Goal: Task Accomplishment & Management: Use online tool/utility

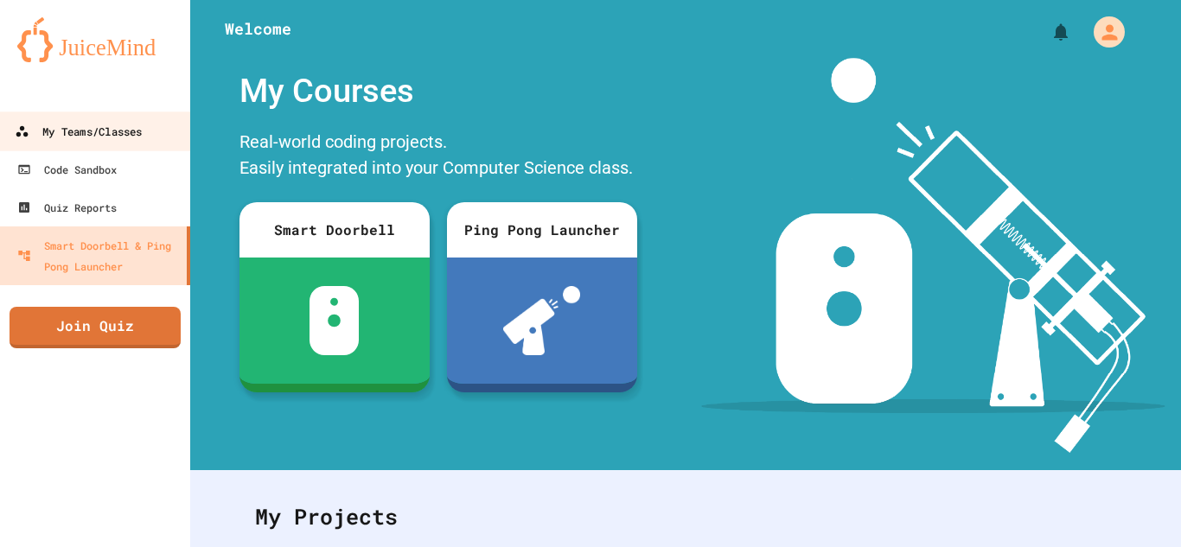
click at [114, 128] on div "My Teams/Classes" at bounding box center [78, 132] width 127 height 22
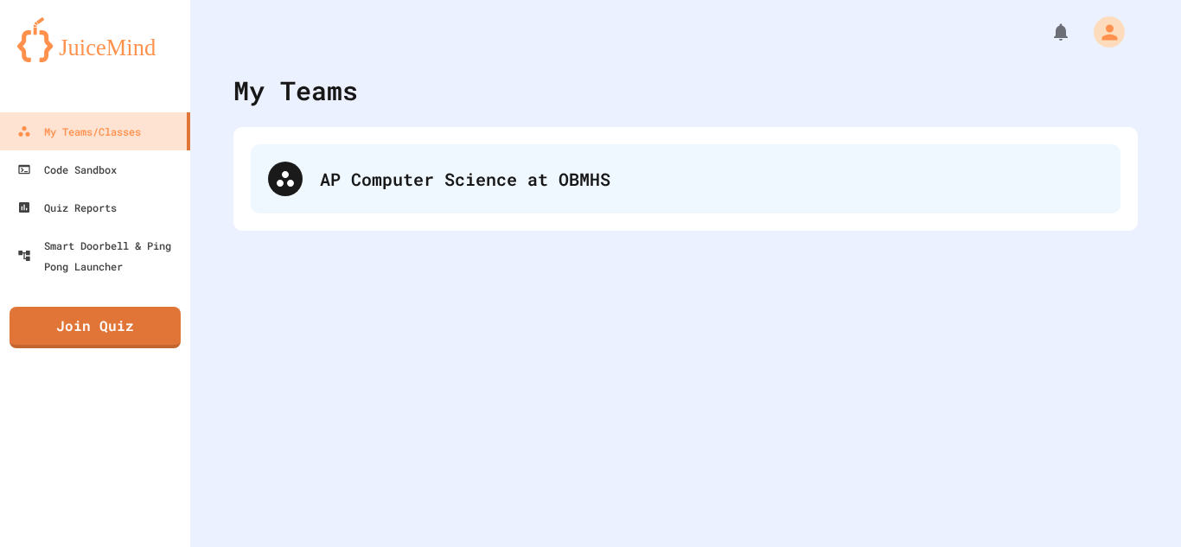
click at [465, 207] on div "AP Computer Science at OBMHS" at bounding box center [686, 178] width 870 height 69
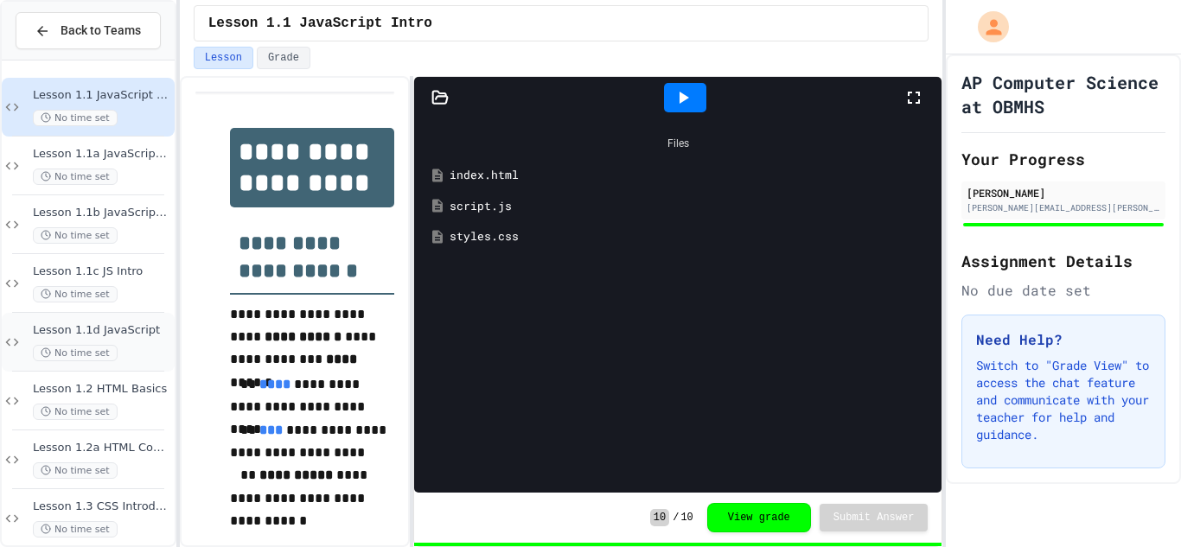
scroll to position [1431, 0]
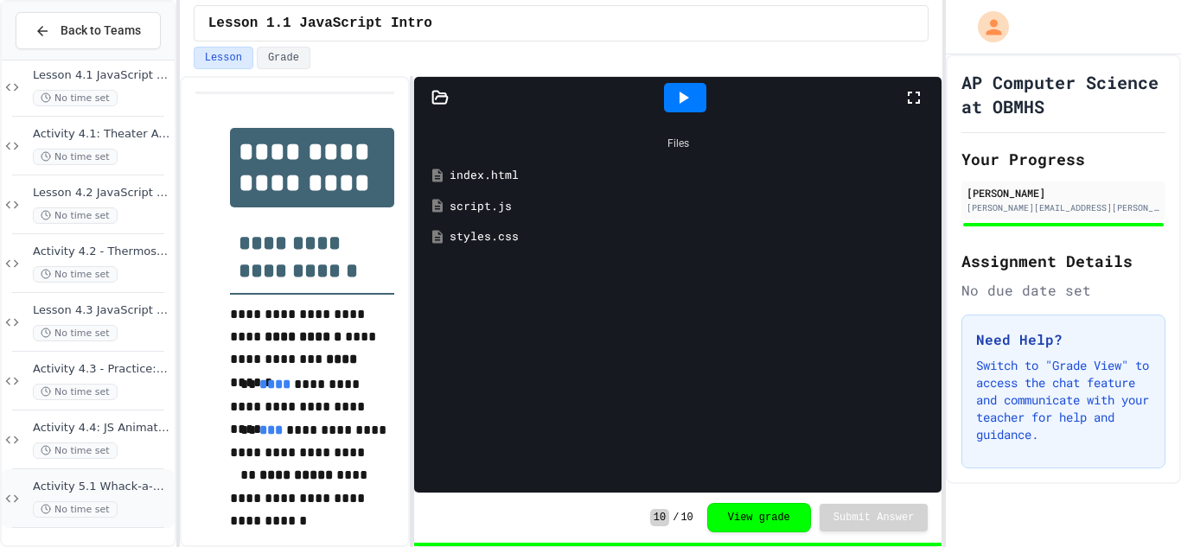
click at [131, 495] on div "Activity 5.1 Whack-a-Mole App: Introduction to Coding a Complete Create Perform…" at bounding box center [102, 499] width 138 height 38
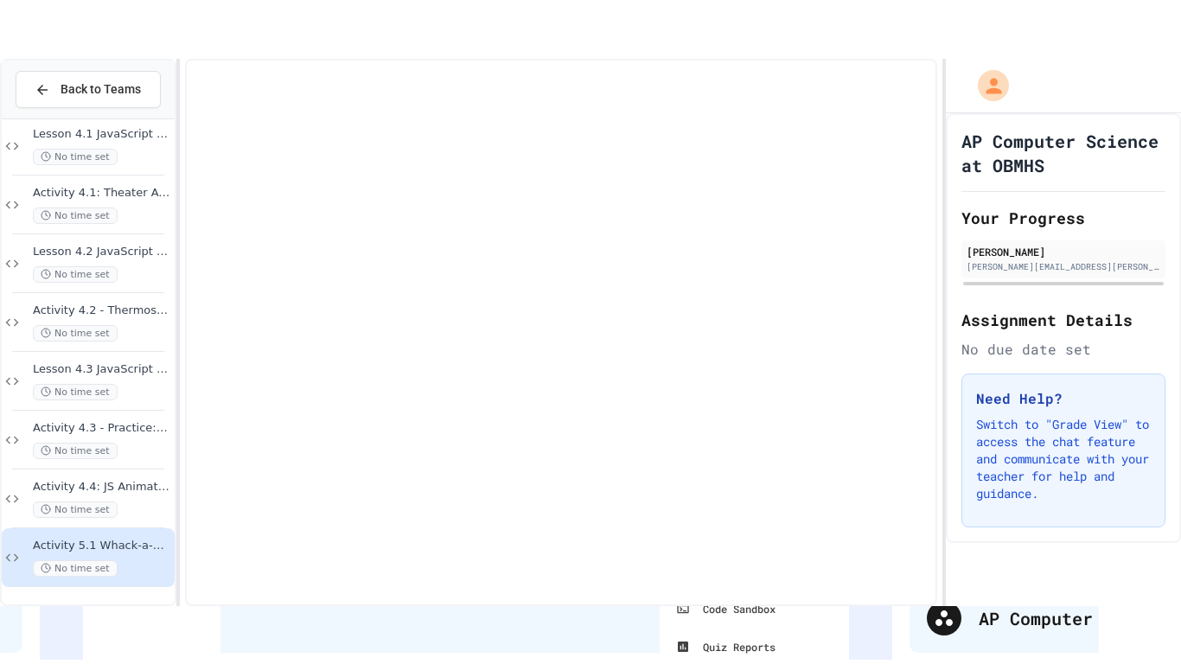
scroll to position [1410, 0]
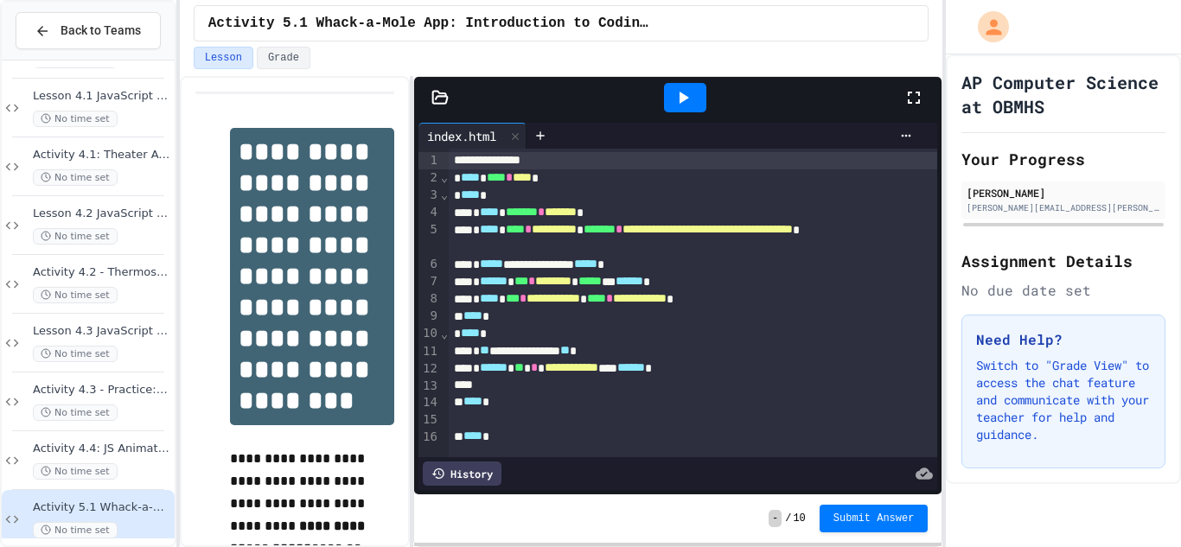
click at [910, 105] on icon at bounding box center [913, 97] width 21 height 21
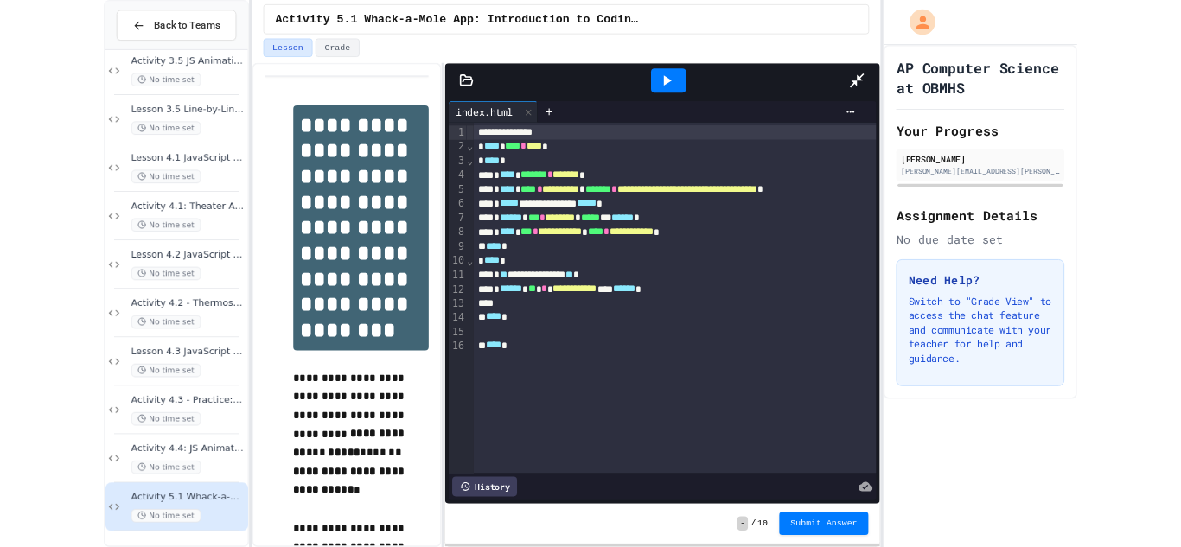
scroll to position [1314, 0]
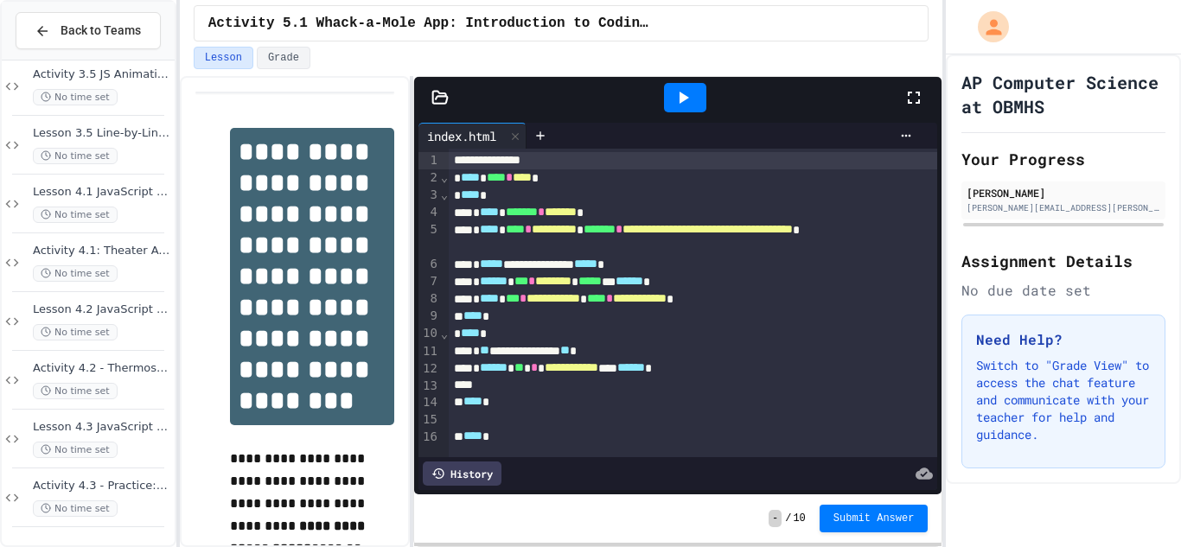
click at [921, 102] on icon at bounding box center [913, 97] width 21 height 21
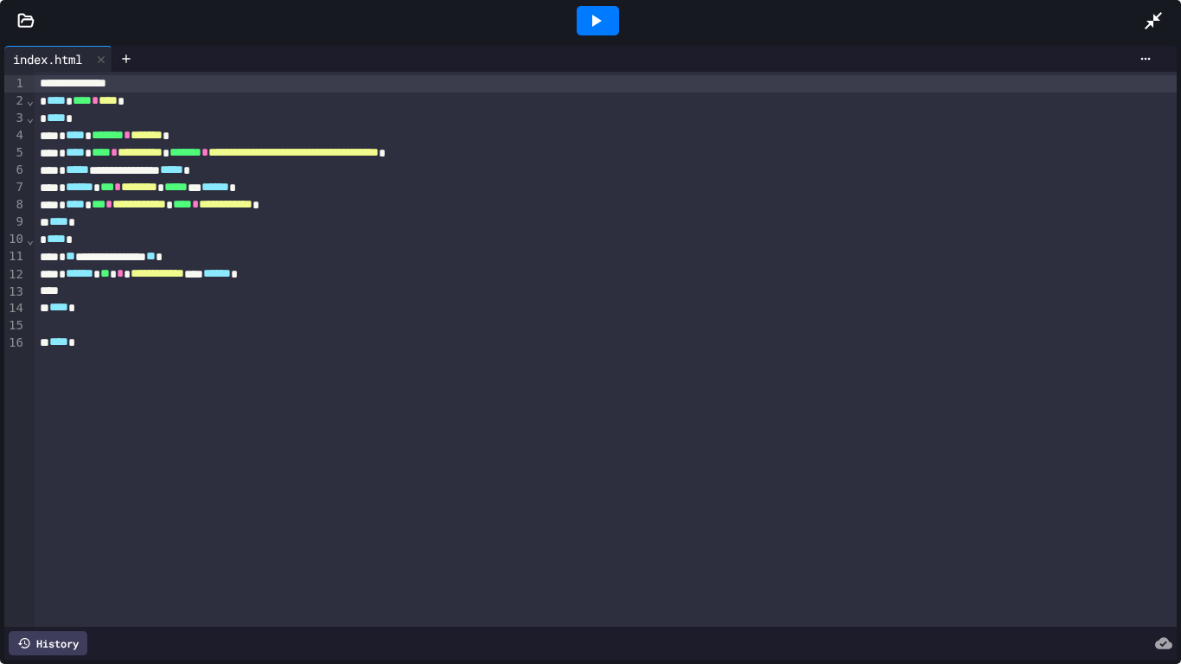
click at [579, 22] on div at bounding box center [598, 20] width 42 height 29
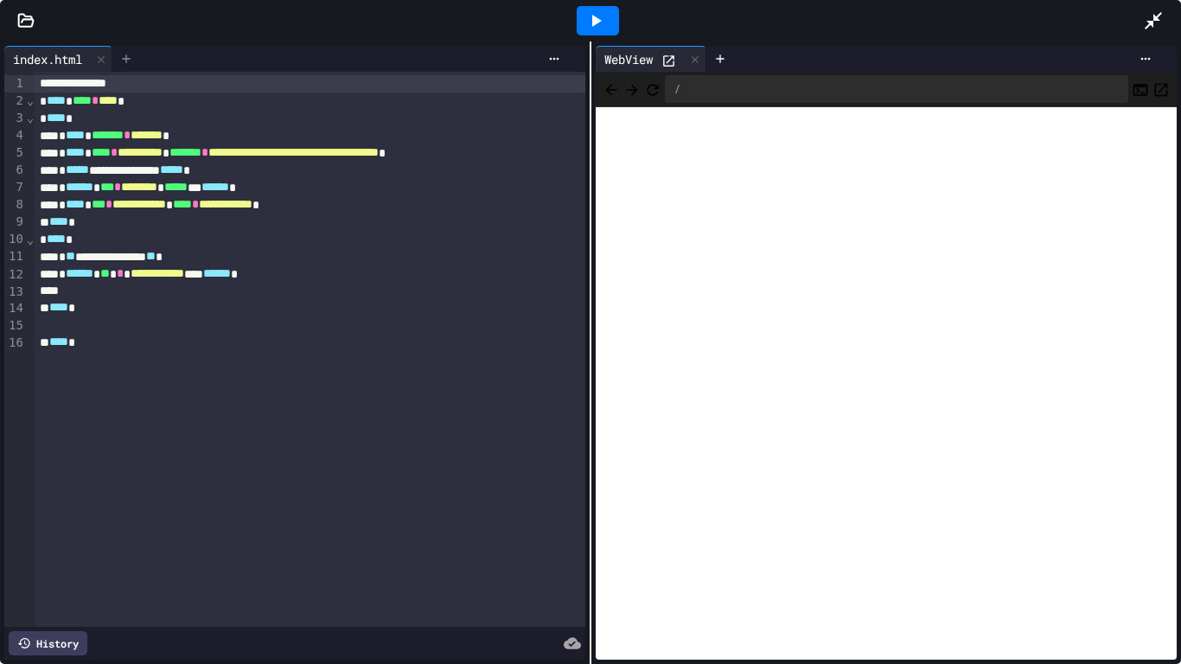
click at [123, 60] on icon at bounding box center [126, 59] width 14 height 14
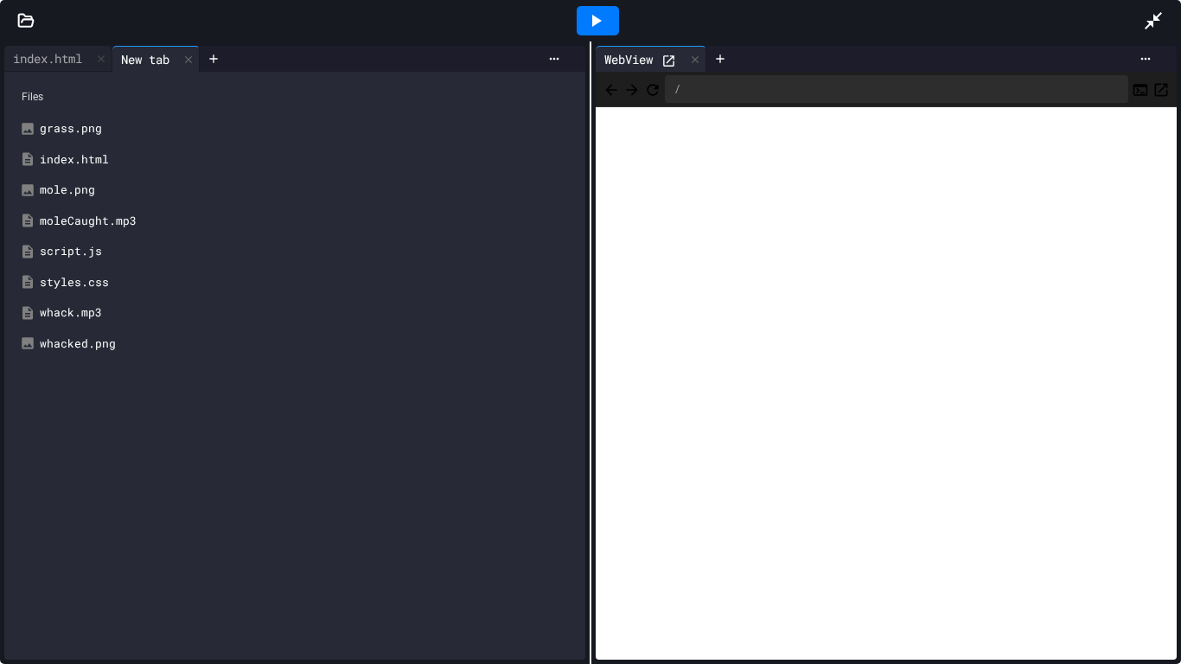
click at [82, 249] on div "script.js" at bounding box center [307, 251] width 535 height 17
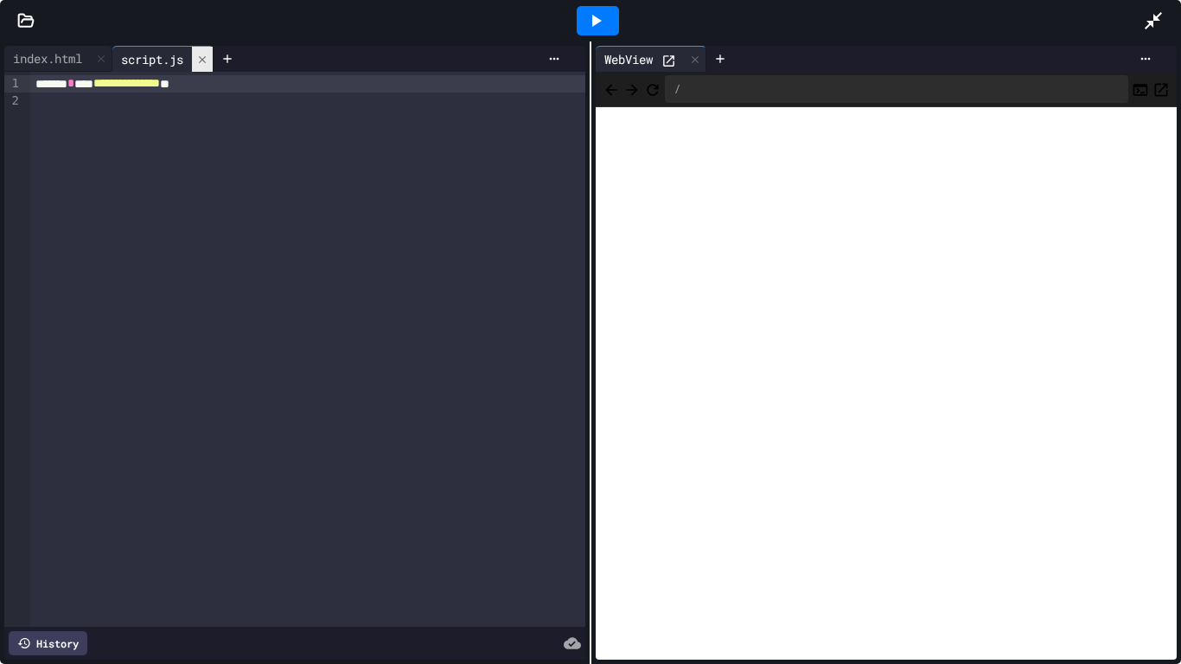
click at [208, 55] on icon at bounding box center [202, 60] width 12 height 12
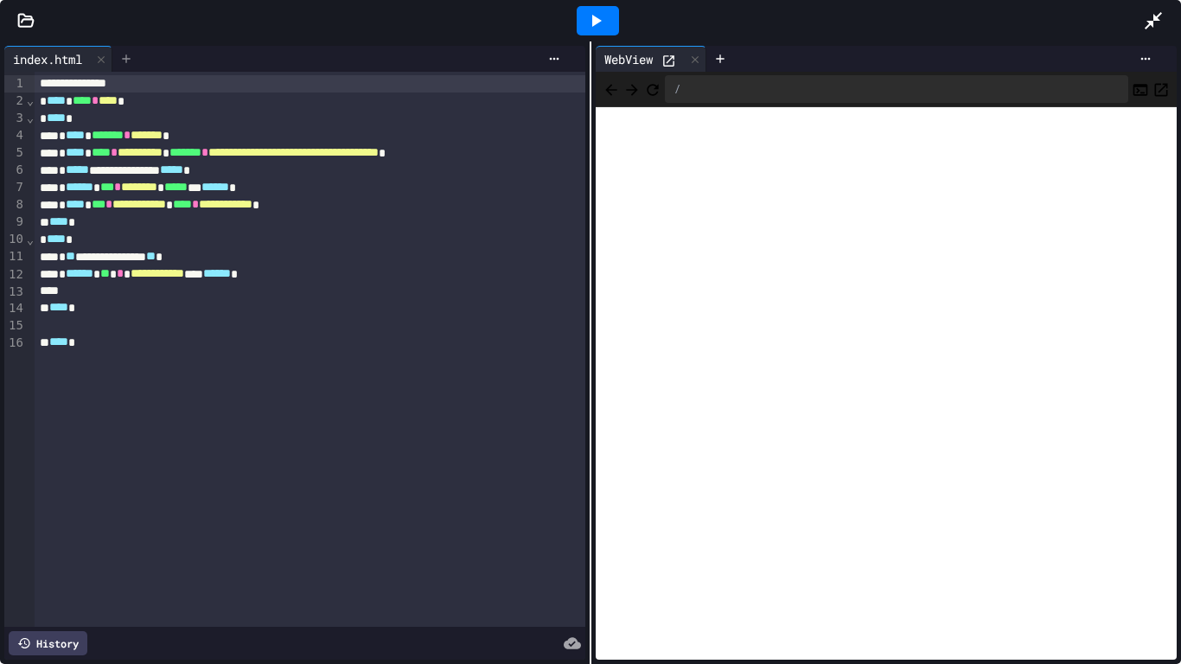
click at [131, 62] on icon at bounding box center [126, 59] width 14 height 14
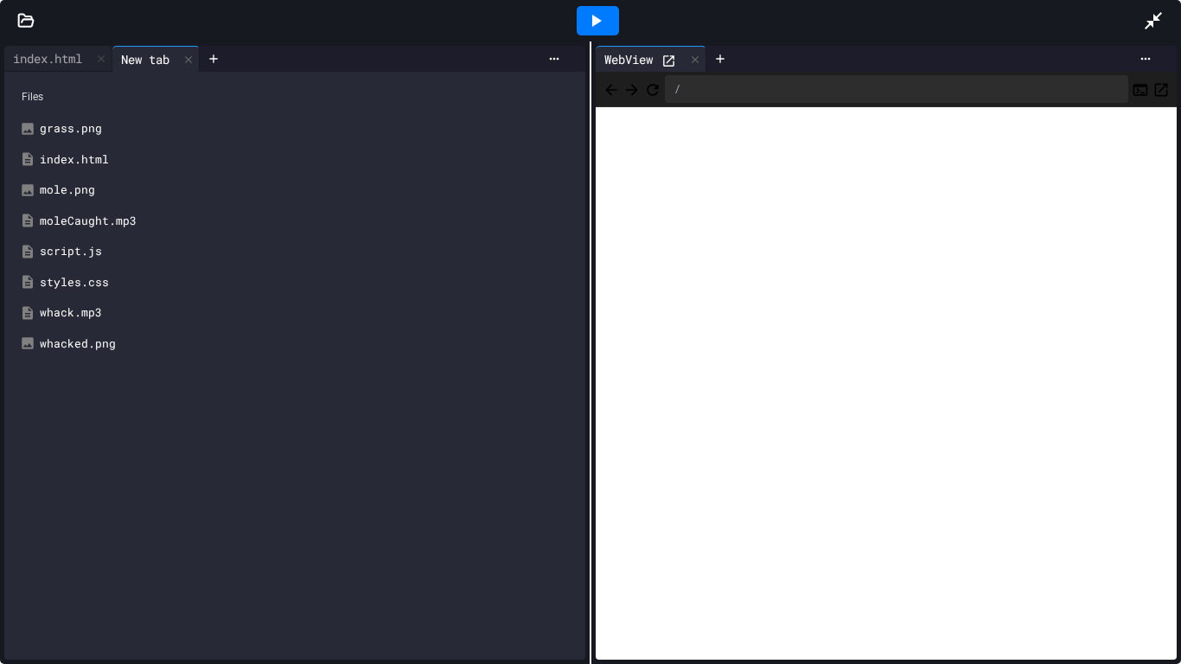
click at [130, 252] on div "script.js" at bounding box center [307, 251] width 535 height 17
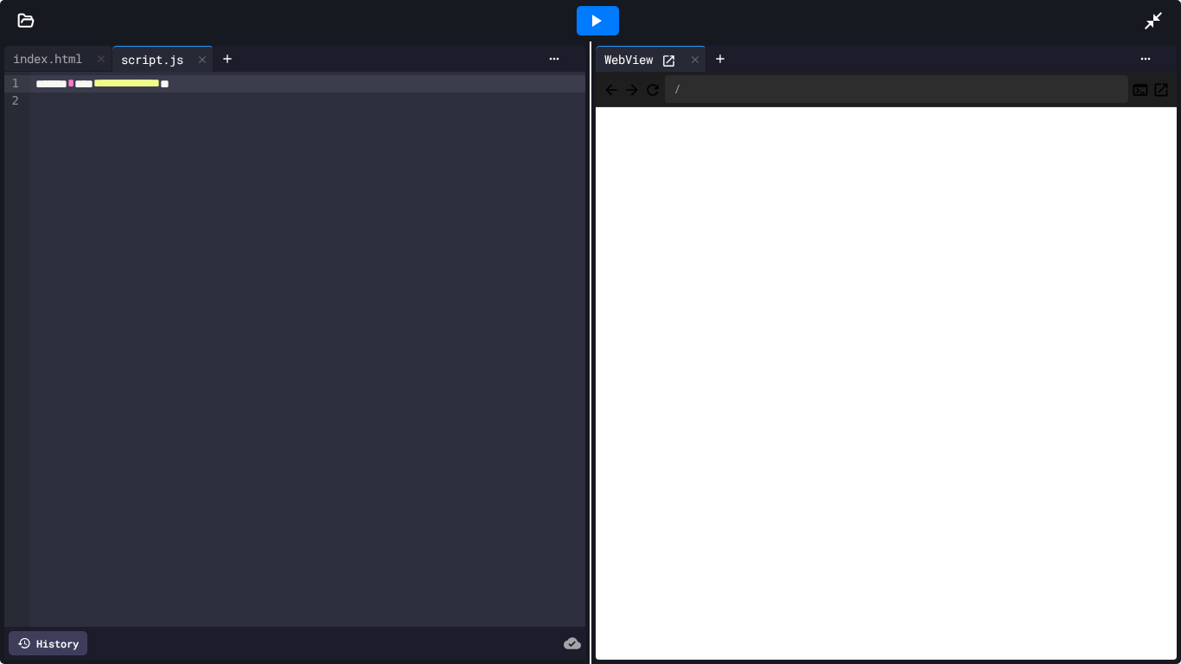
click at [1157, 12] on icon at bounding box center [1153, 20] width 21 height 21
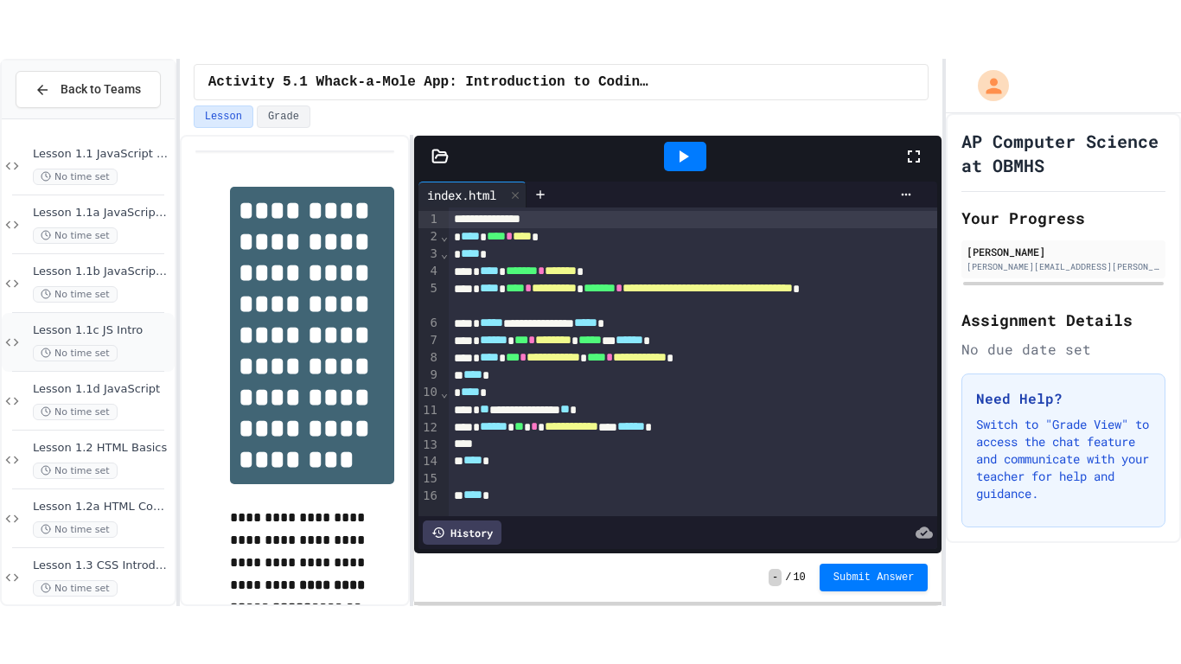
scroll to position [1431, 0]
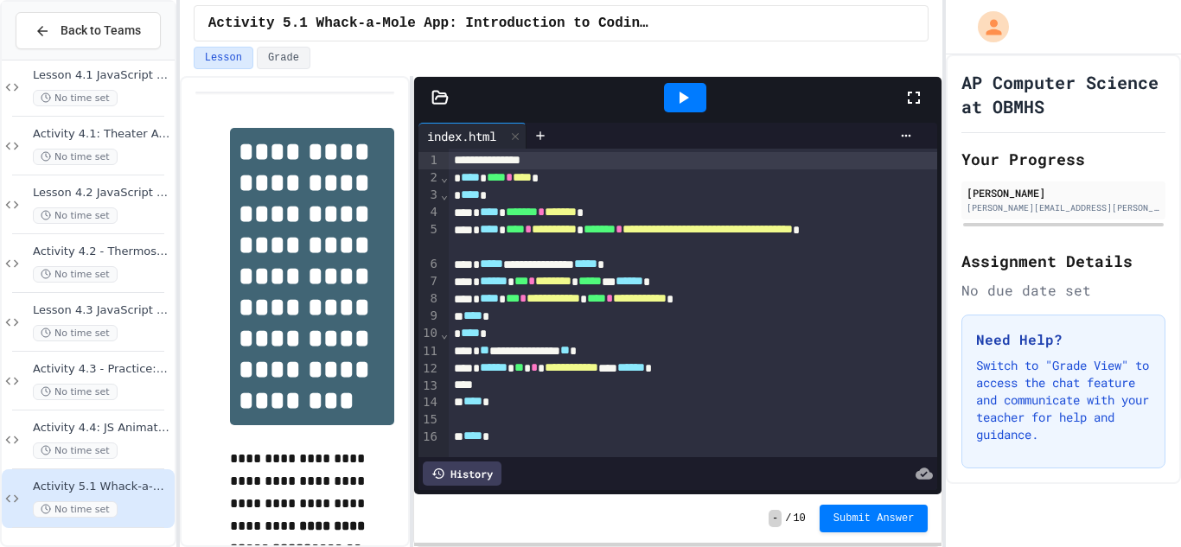
click at [914, 99] on icon at bounding box center [913, 97] width 21 height 21
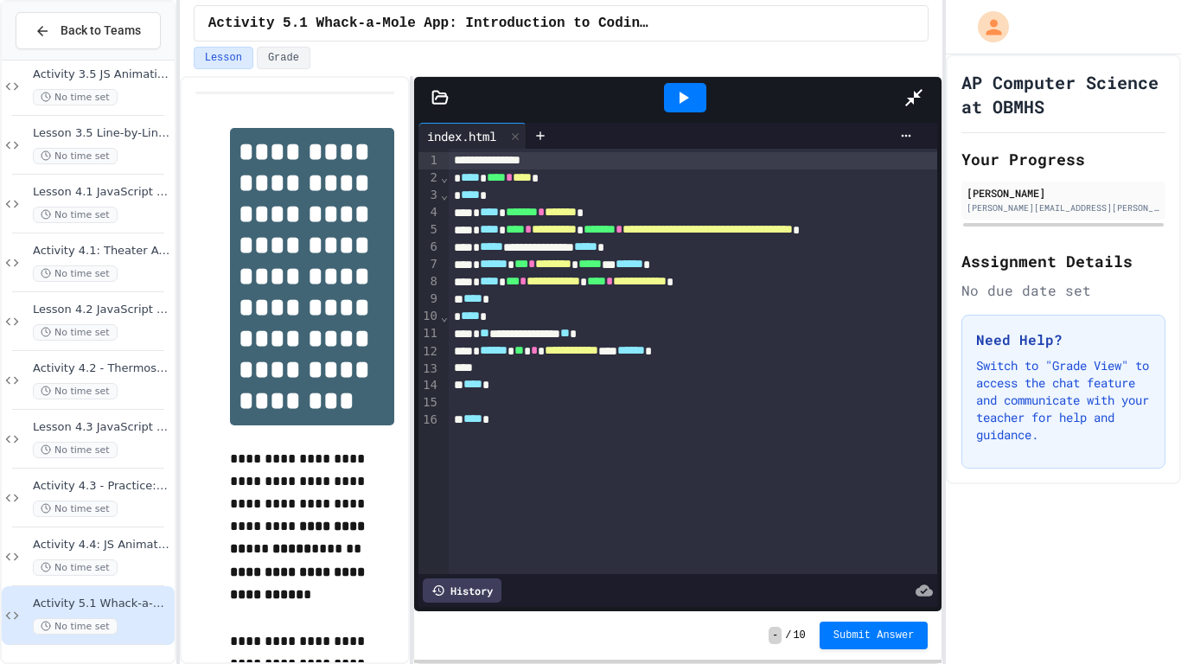
scroll to position [1314, 0]
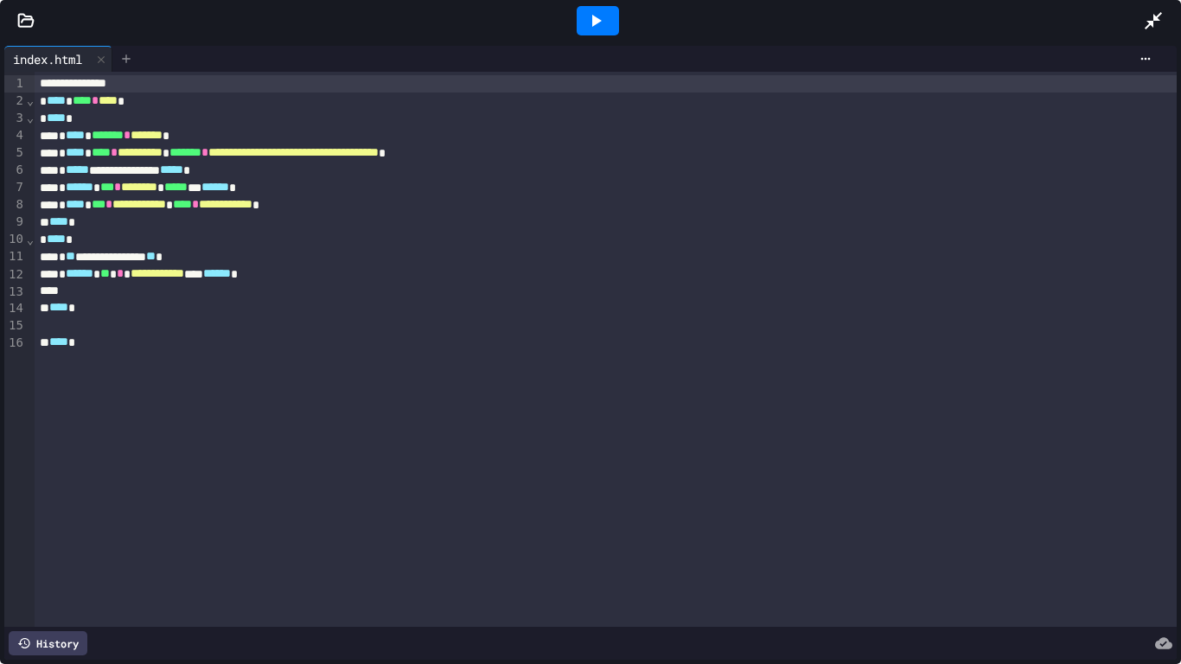
click at [123, 56] on icon at bounding box center [126, 59] width 14 height 14
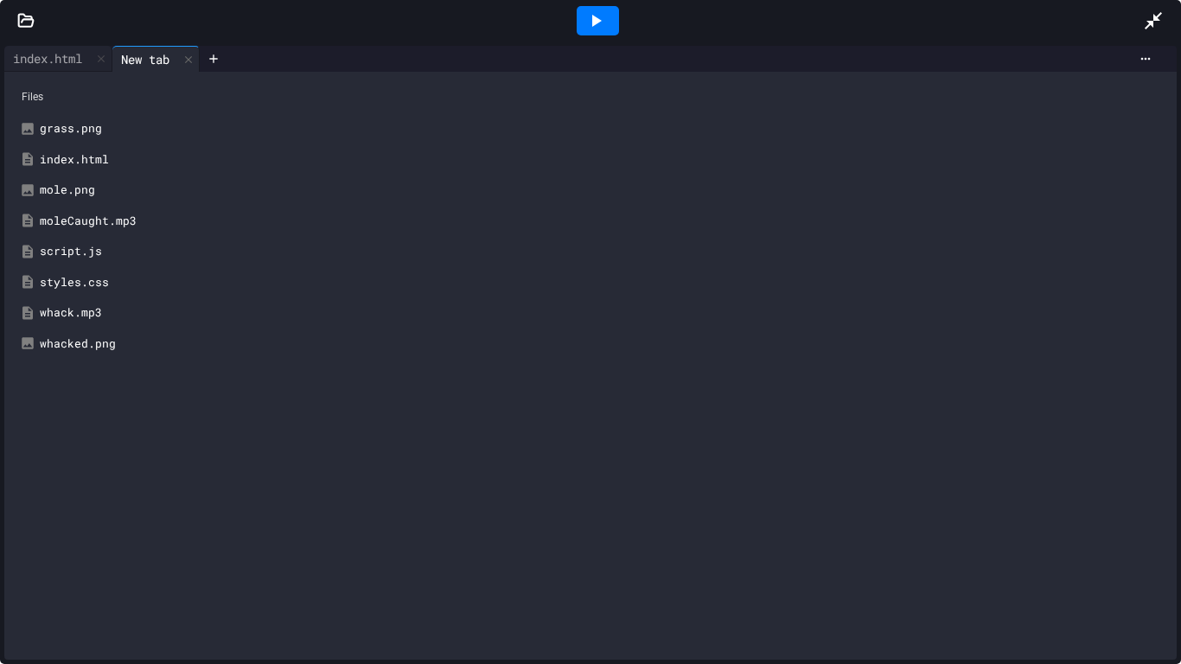
click at [102, 259] on div "script.js" at bounding box center [603, 251] width 1127 height 17
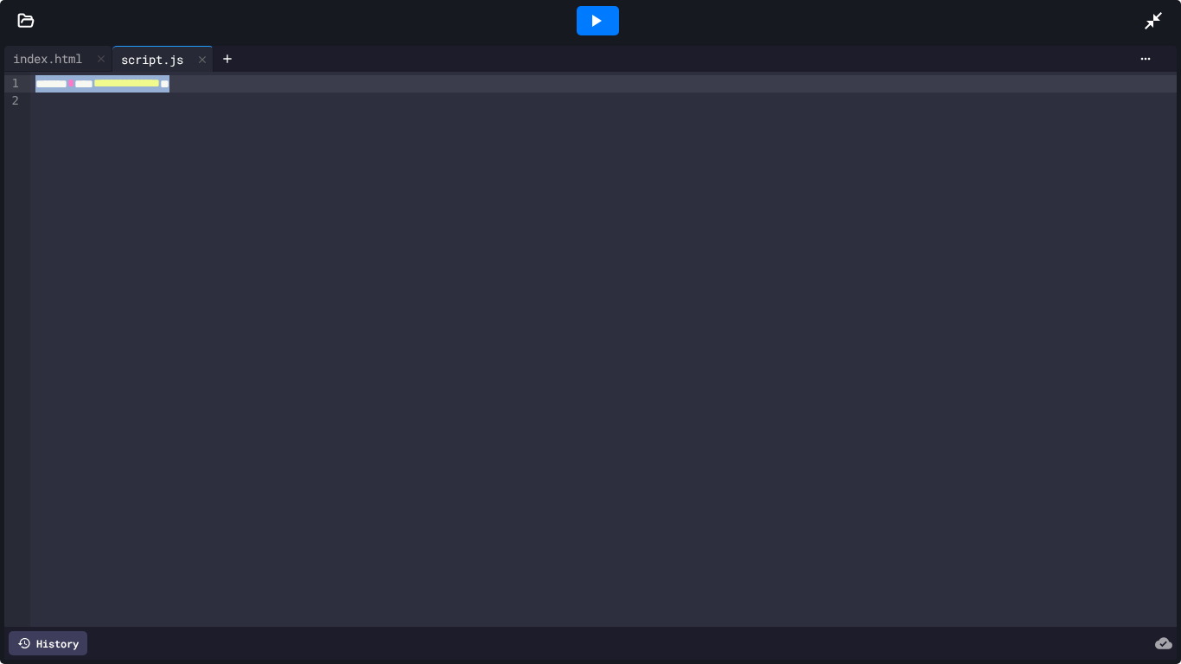
drag, startPoint x: 241, startPoint y: 81, endPoint x: 10, endPoint y: 80, distance: 231.7
click at [10, 80] on div "**********" at bounding box center [590, 349] width 1172 height 555
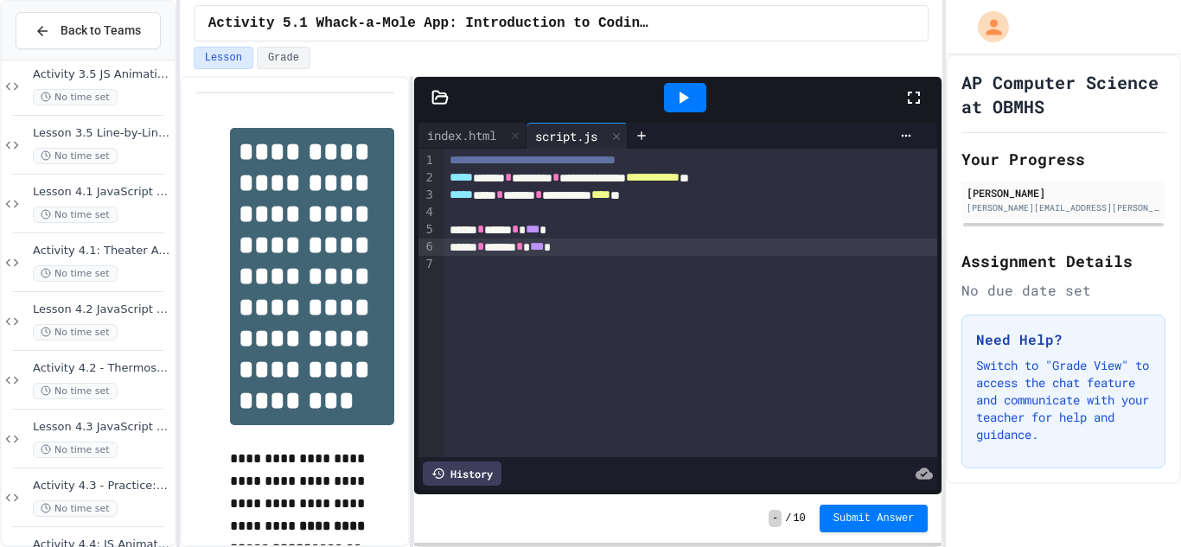
click at [926, 106] on div at bounding box center [922, 97] width 38 height 47
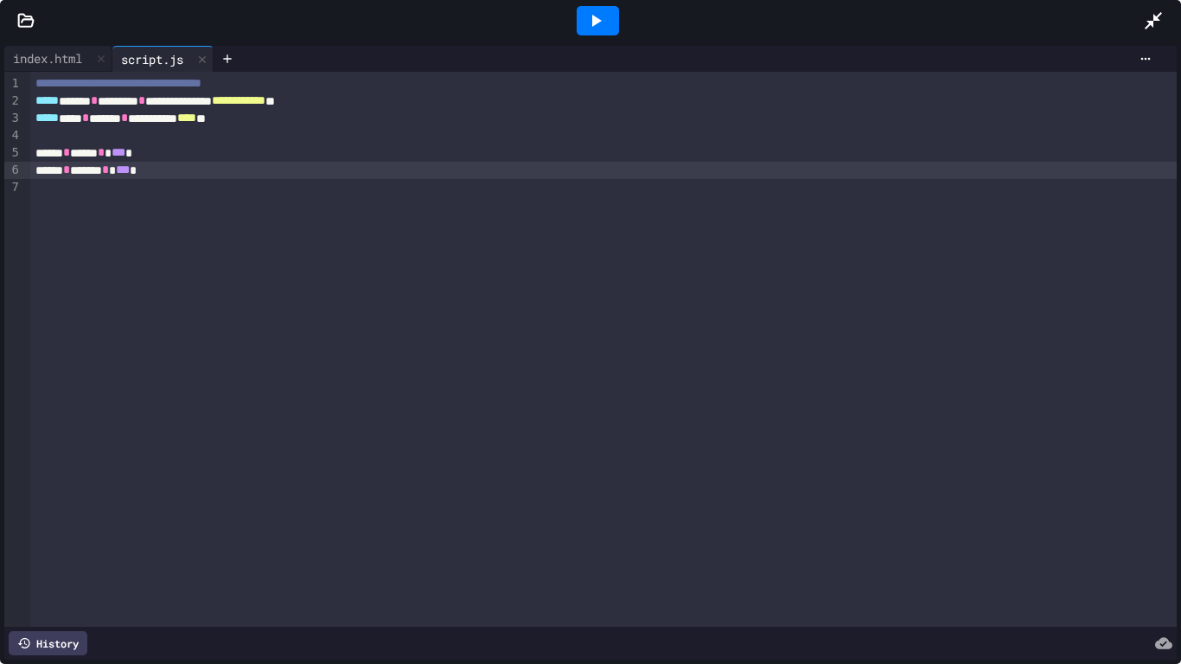
click at [584, 252] on div "**********" at bounding box center [603, 349] width 1146 height 555
